Goal: Unclear

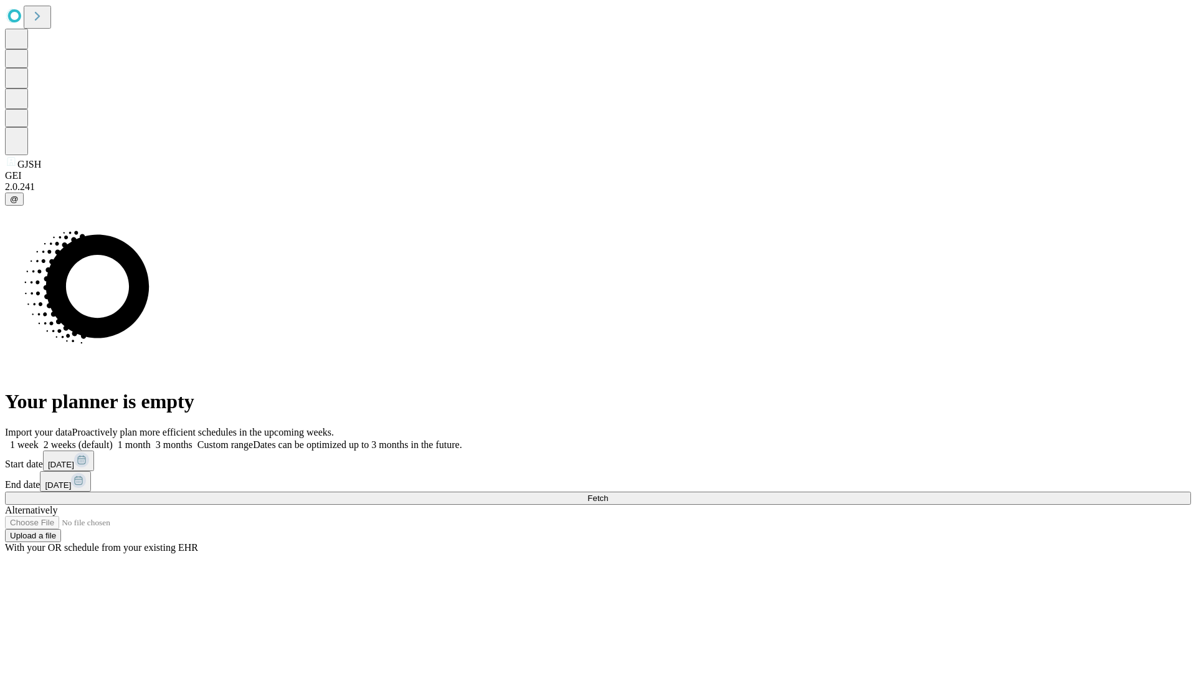
click at [608, 493] on span "Fetch" at bounding box center [597, 497] width 21 height 9
